Goal: Check status: Check status

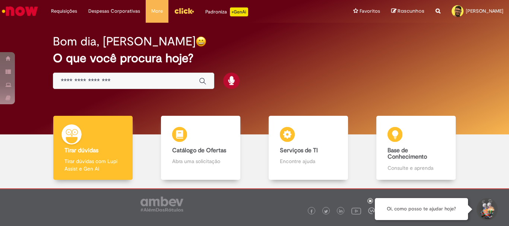
click at [370, 200] on icon at bounding box center [370, 201] width 3 height 4
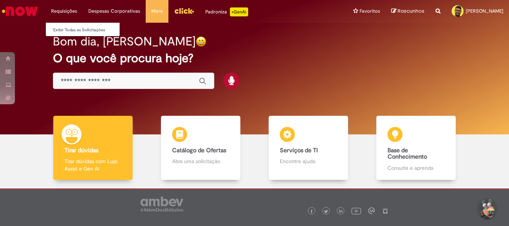
click at [65, 12] on li "Requisições Exibir Todas as Solicitações" at bounding box center [63, 11] width 37 height 22
click at [61, 9] on li "Requisições Exibir Todas as Solicitações" at bounding box center [63, 11] width 37 height 22
click at [67, 8] on li "Requisições Exibir Todas as Solicitações" at bounding box center [63, 11] width 37 height 22
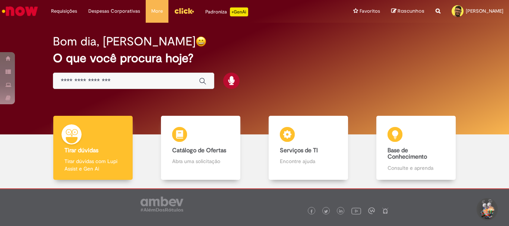
click at [71, 30] on div "Bom dia, [PERSON_NAME] O que você procura hoje?" at bounding box center [254, 79] width 497 height 112
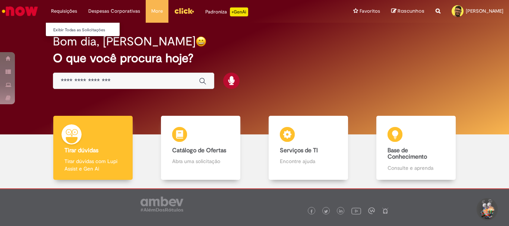
click at [64, 9] on li "Requisições Exibir Todas as Solicitações" at bounding box center [63, 11] width 37 height 22
click at [63, 31] on link "Exibir Todas as Solicitações" at bounding box center [87, 30] width 82 height 8
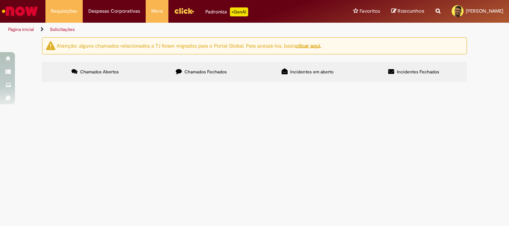
click at [0, 0] on div "Não há registros em Item solicitado usando este filtro" at bounding box center [0, 0] width 0 height 0
drag, startPoint x: 408, startPoint y: 127, endPoint x: 402, endPoint y: 127, distance: 6.3
click at [0, 0] on div "Não há registros em Item solicitado usando este filtro" at bounding box center [0, 0] width 0 height 0
click at [100, 76] on label "Chamados Abertos" at bounding box center [95, 72] width 106 height 20
click at [87, 74] on span "Chamados Abertos" at bounding box center [99, 72] width 39 height 6
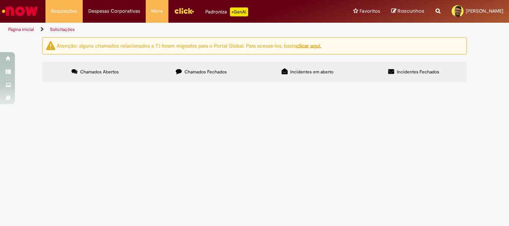
click at [0, 0] on div "Não há registros em Item solicitado usando este filtro" at bounding box center [0, 0] width 0 height 0
click at [0, 0] on span at bounding box center [0, 0] width 0 height 0
click at [0, 0] on button at bounding box center [0, 0] width 0 height 0
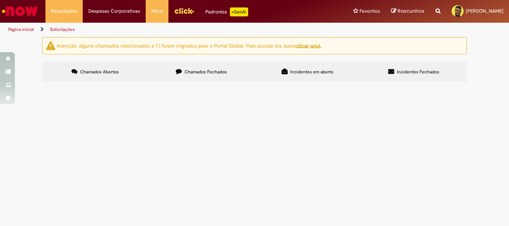
click at [102, 71] on span "Chamados Abertos" at bounding box center [99, 72] width 39 height 6
click at [73, 71] on icon at bounding box center [74, 71] width 6 height 6
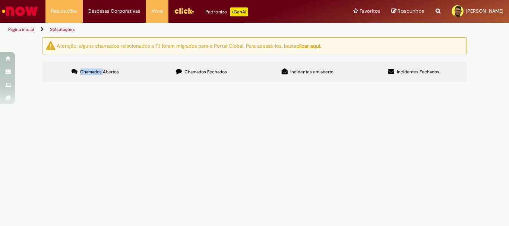
click at [98, 70] on span "Chamados Abertos" at bounding box center [99, 72] width 39 height 6
click at [60, 29] on link "Solicitações" at bounding box center [62, 29] width 25 height 6
click at [63, 30] on link "Solicitações" at bounding box center [62, 29] width 25 height 6
click at [0, 0] on button at bounding box center [0, 0] width 0 height 0
click at [105, 75] on label "Chamados Abertos" at bounding box center [95, 72] width 106 height 20
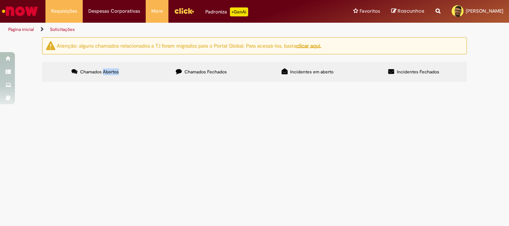
click at [105, 74] on span "Chamados Abertos" at bounding box center [99, 72] width 39 height 6
click at [99, 72] on span "Chamados Abertos" at bounding box center [99, 72] width 39 height 6
click at [309, 47] on u "clicar aqui." at bounding box center [308, 45] width 25 height 7
